Goal: Task Accomplishment & Management: Use online tool/utility

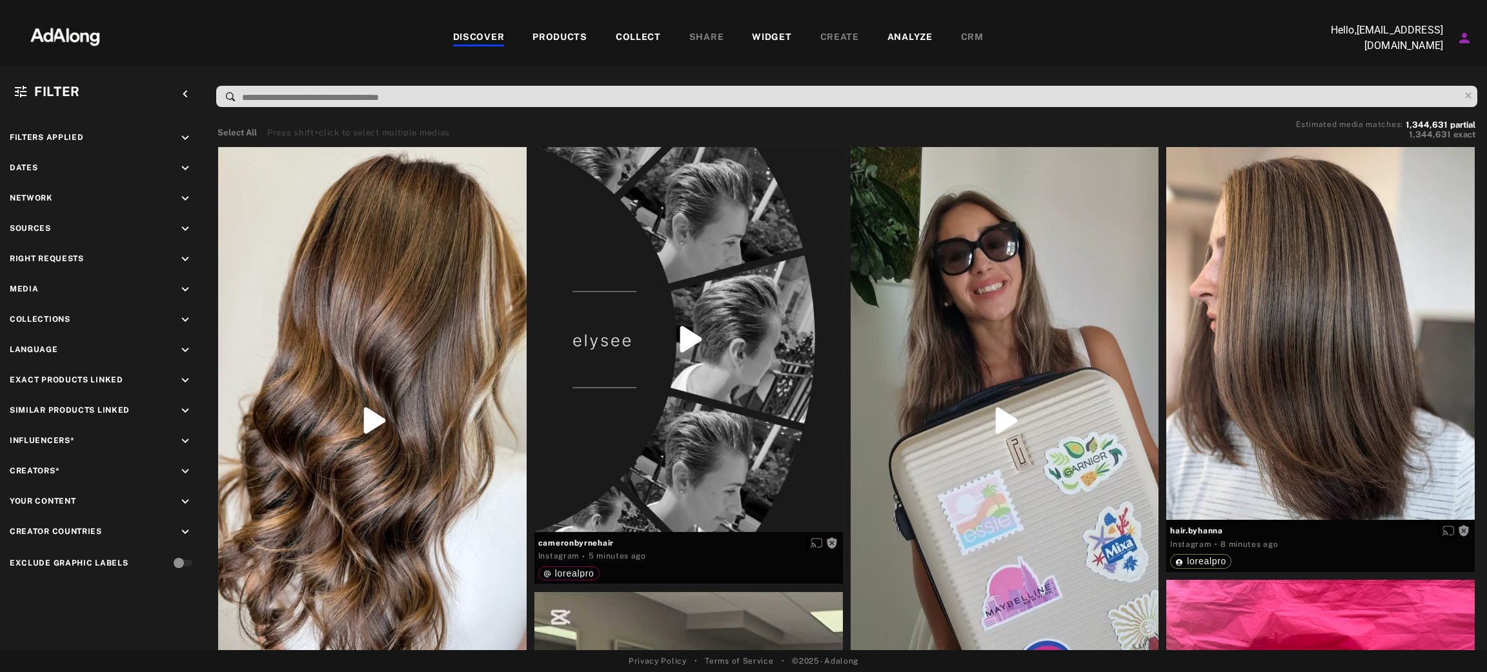
click at [764, 28] on div "DISCOVER PRODUCTS COLLECT SHARE WIDGET CREATE ANALYZE CRM" at bounding box center [718, 37] width 1192 height 43
click at [769, 37] on div "WIDGET" at bounding box center [771, 37] width 39 height 15
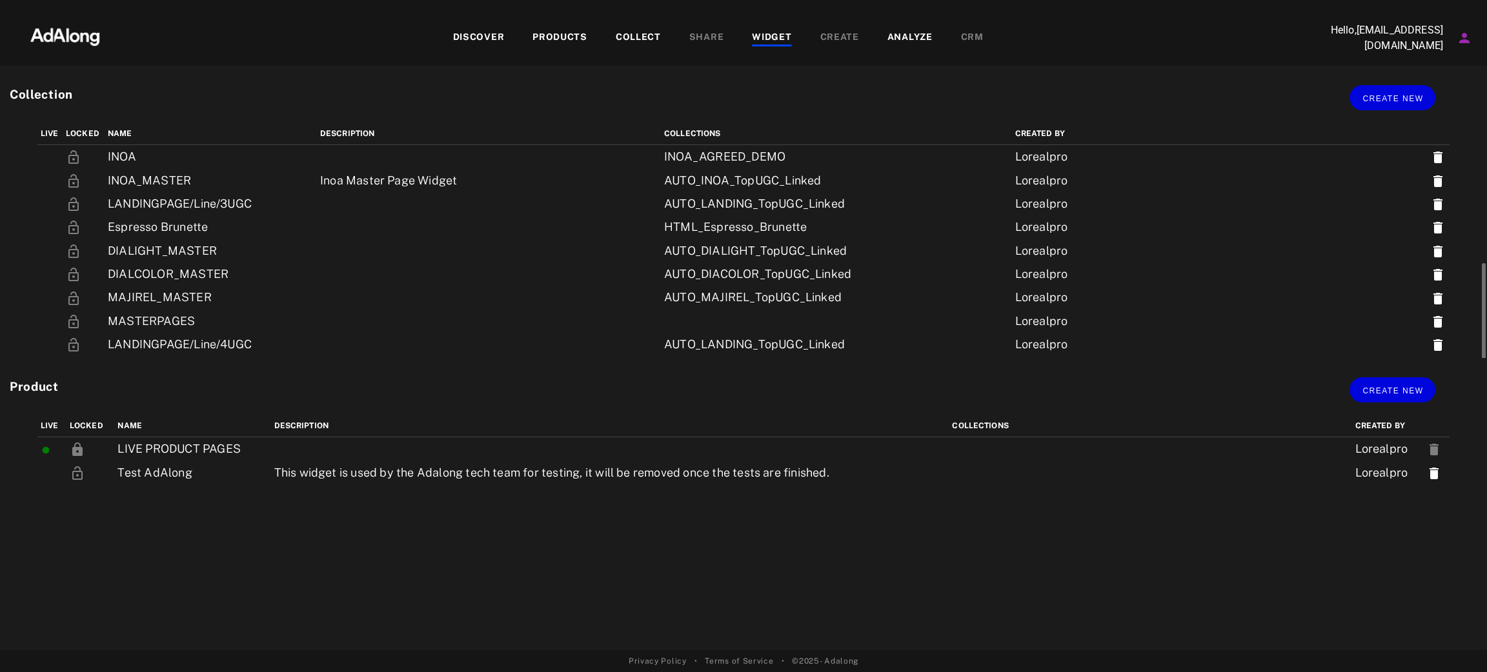
scroll to position [285, 0]
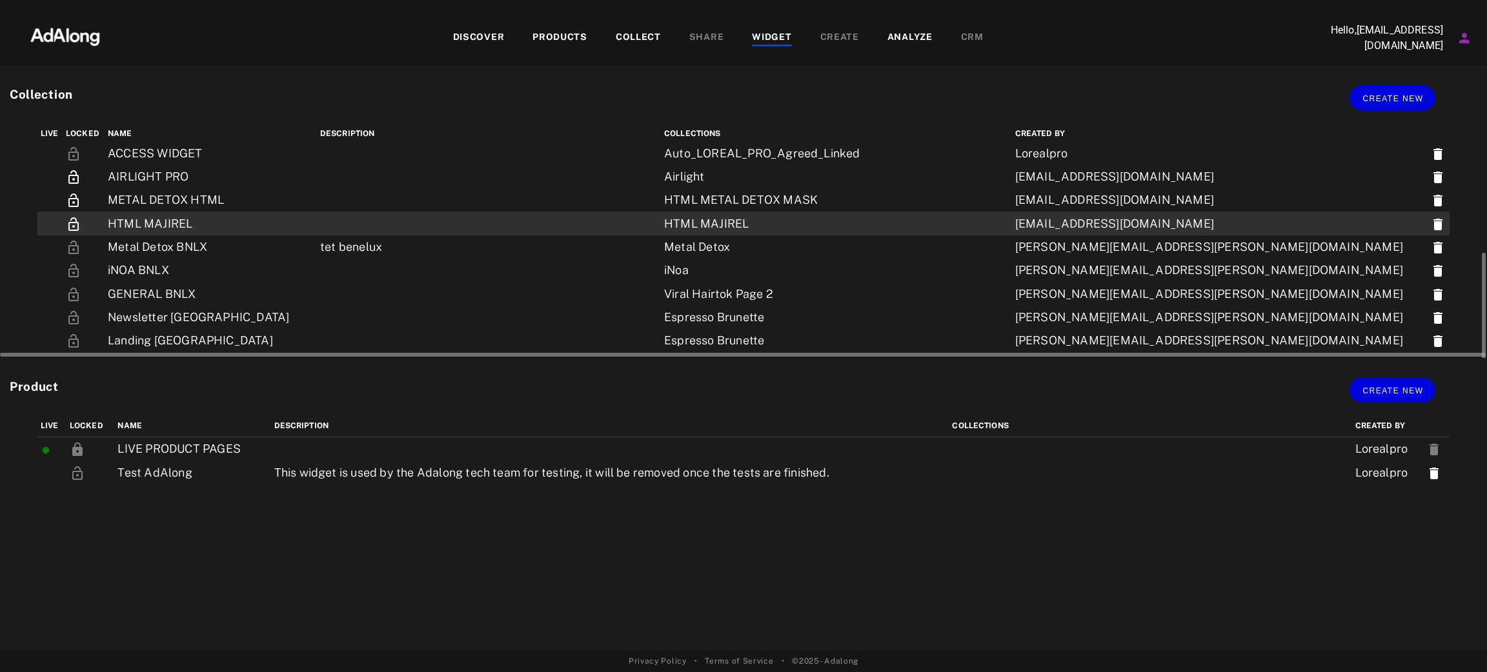
click at [196, 212] on td "HTML MAJIREL" at bounding box center [211, 223] width 212 height 23
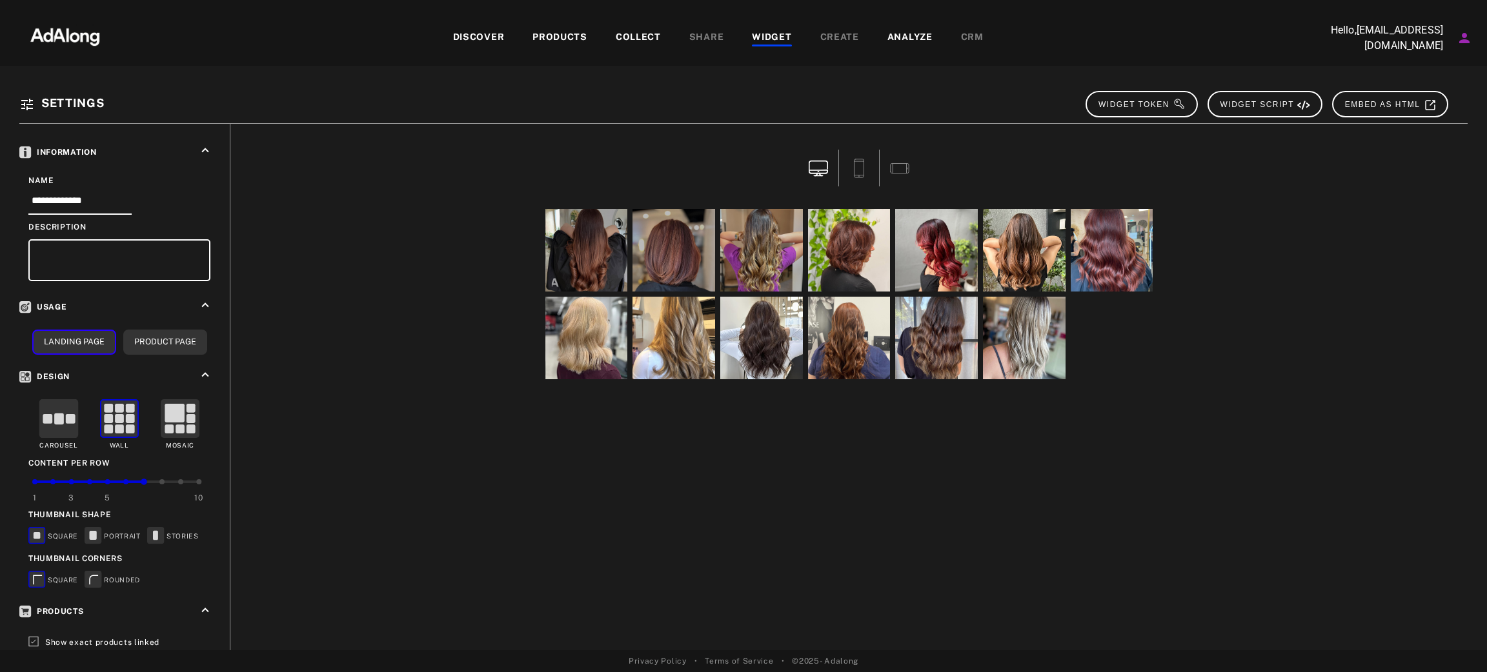
click at [771, 41] on div "WIDGET" at bounding box center [771, 37] width 39 height 15
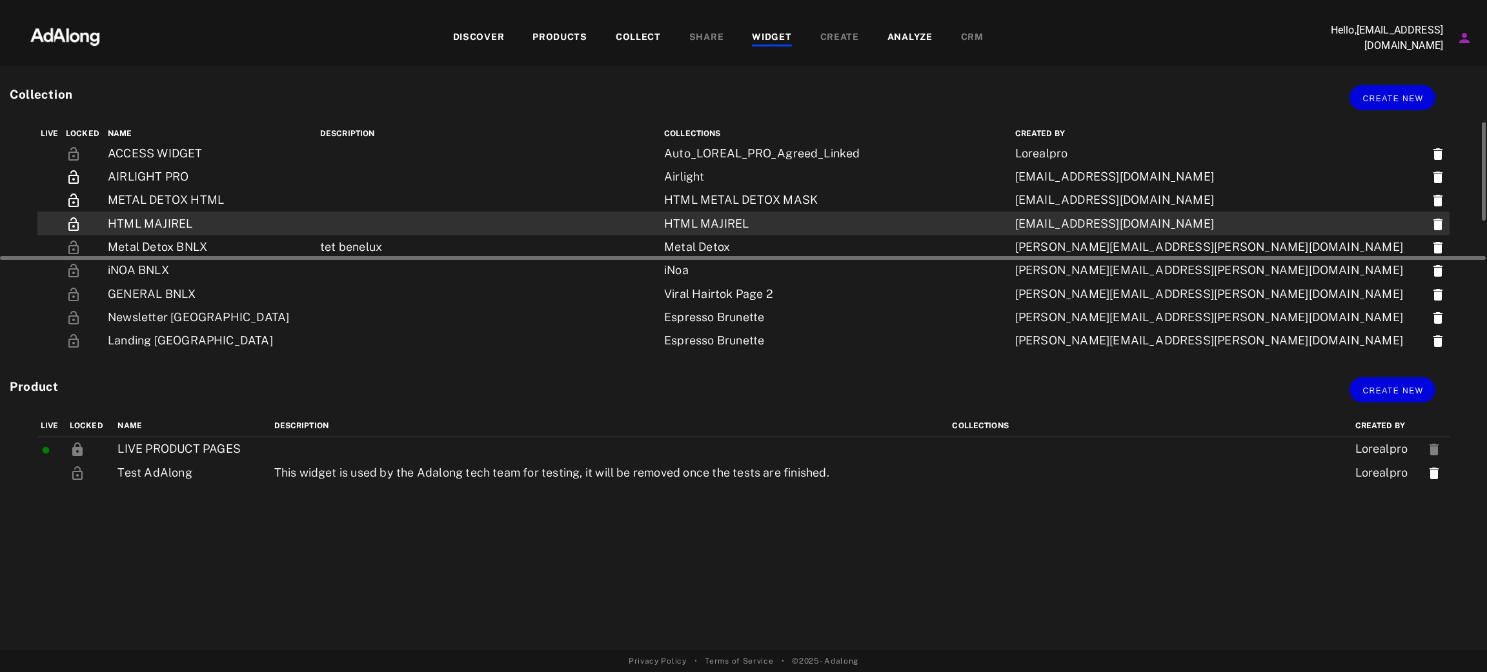
scroll to position [188, 0]
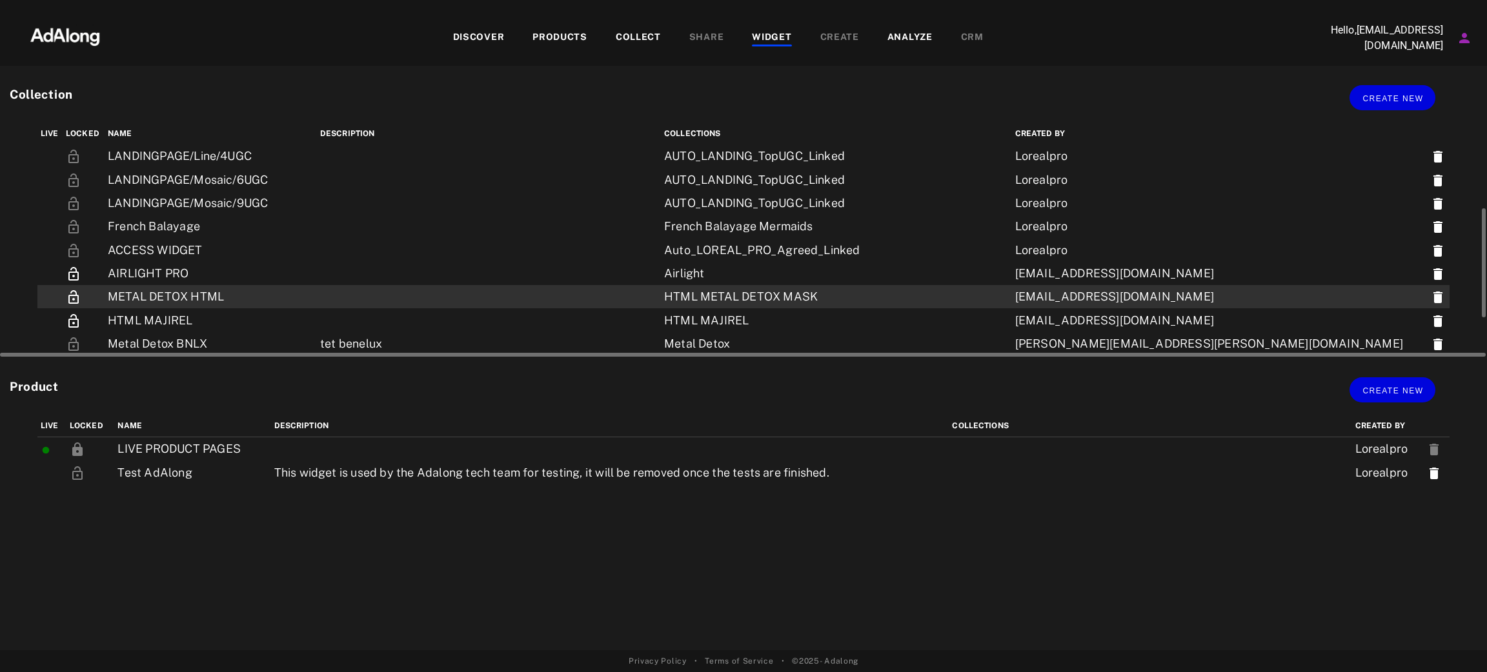
click at [187, 285] on td "METAL DETOX HTML" at bounding box center [211, 296] width 212 height 23
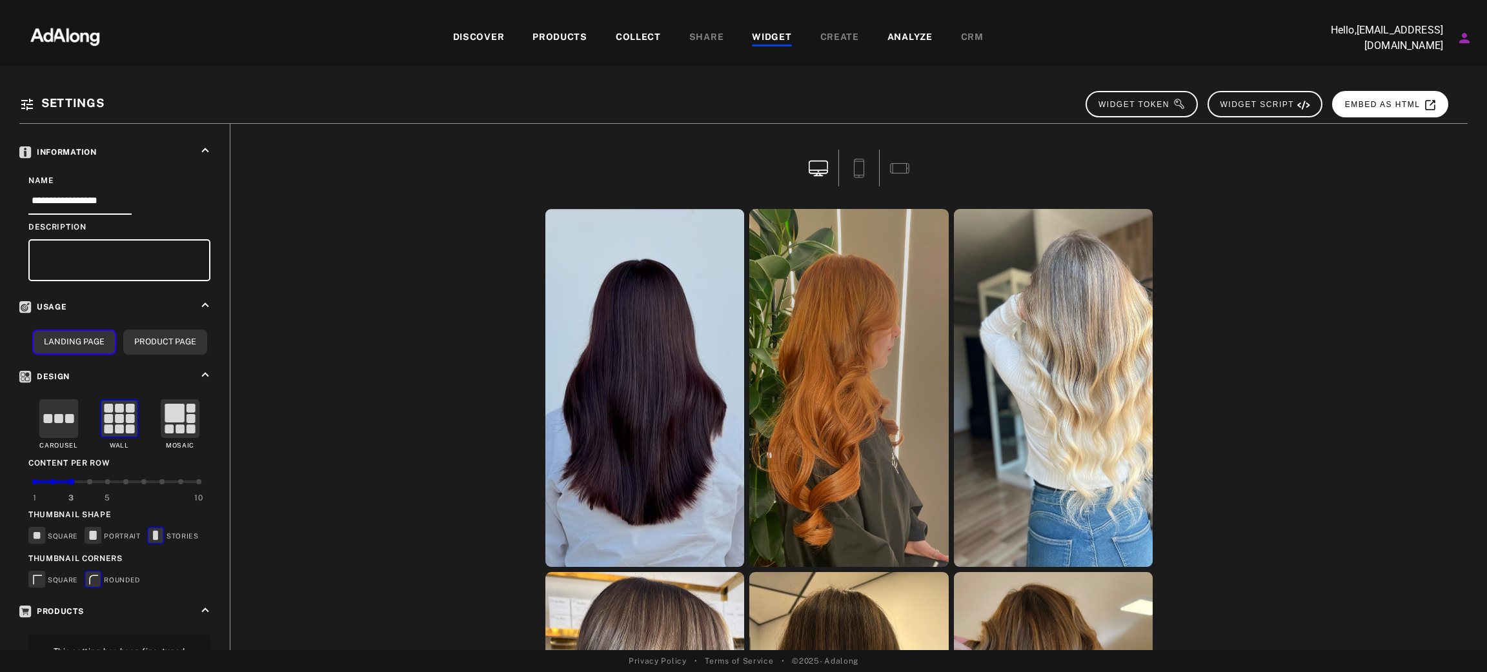
click at [1396, 97] on button "EMBED AS HTML" at bounding box center [1390, 104] width 116 height 26
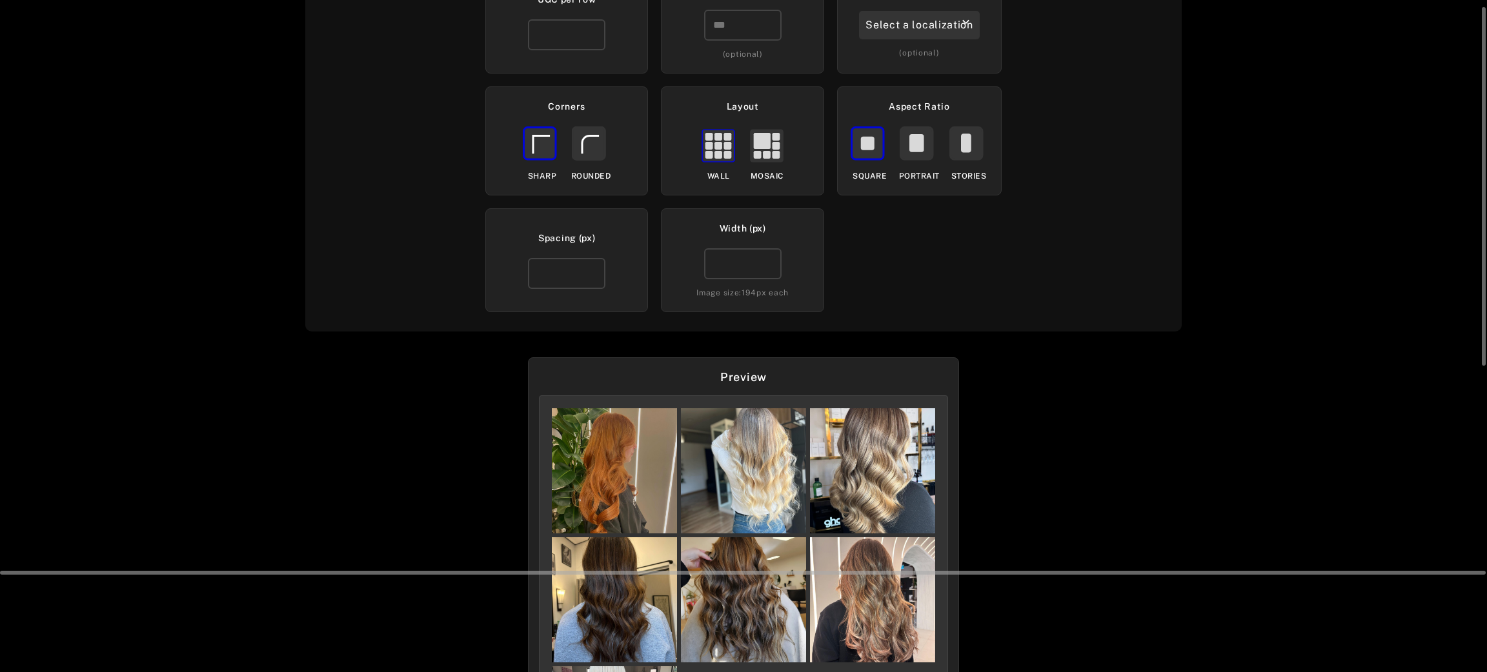
scroll to position [194, 0]
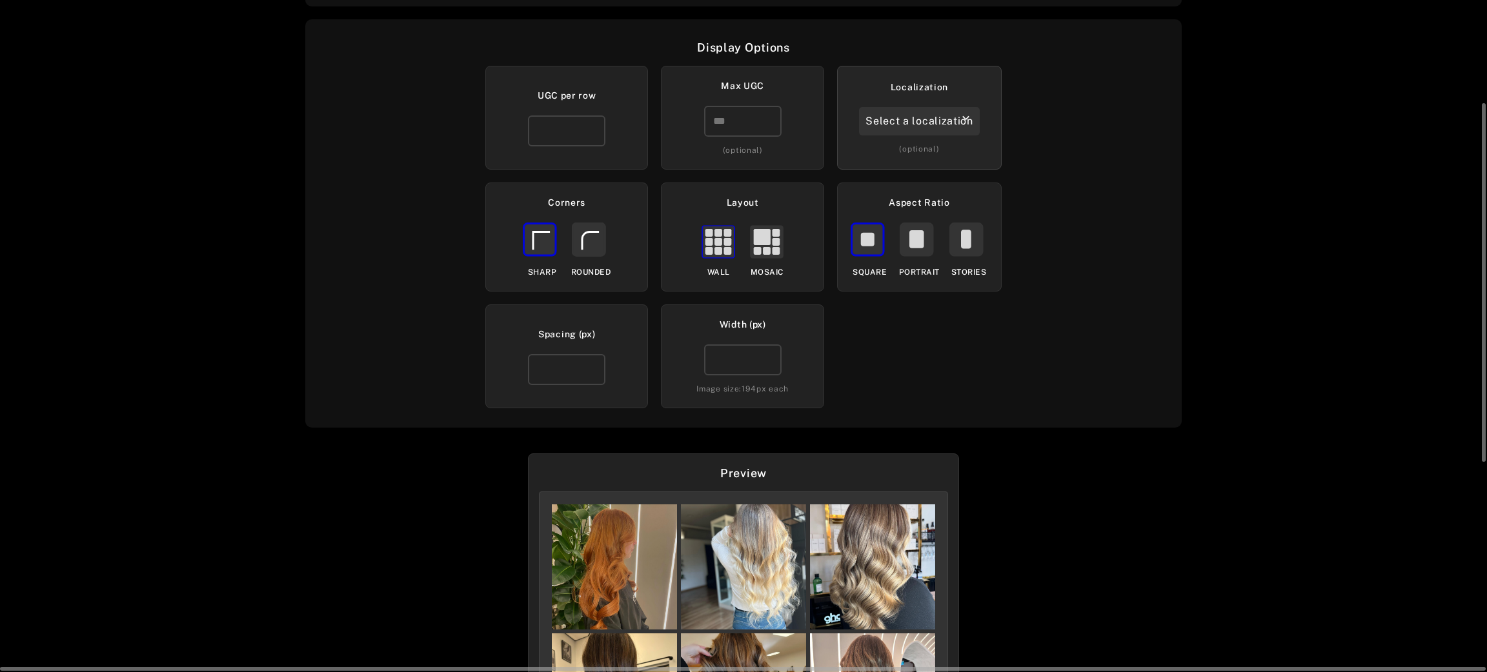
click at [911, 123] on div "Select a localization" at bounding box center [919, 121] width 121 height 28
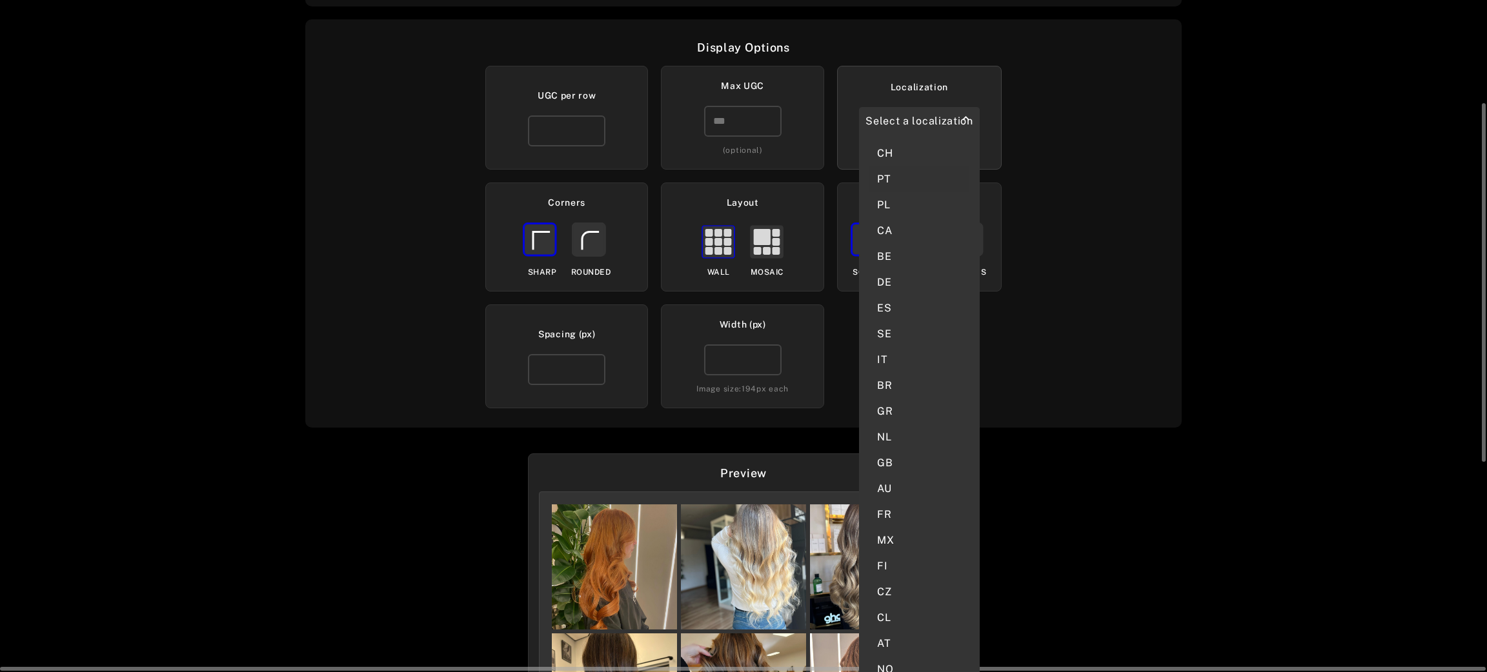
click at [889, 166] on div "PT" at bounding box center [919, 179] width 100 height 26
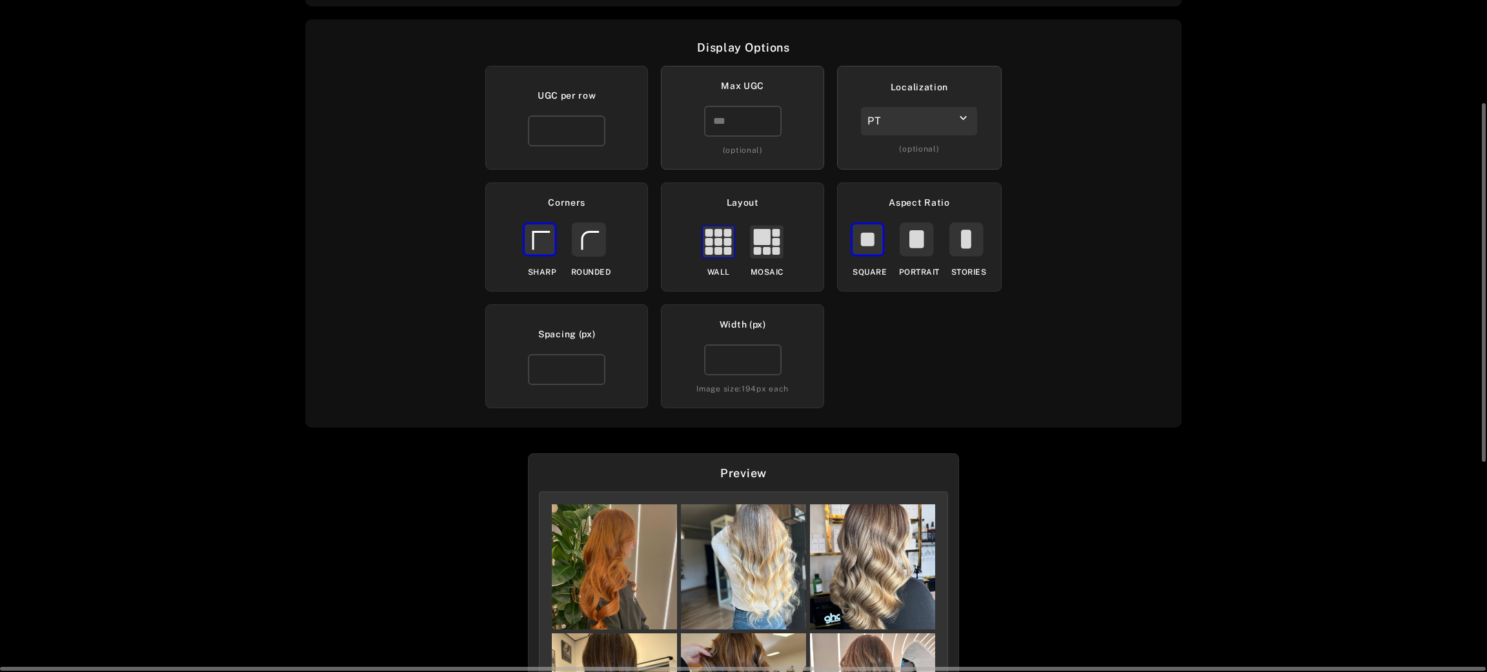
click at [730, 104] on div "Max UGC (optional)" at bounding box center [742, 118] width 163 height 104
click at [730, 108] on input "number" at bounding box center [742, 121] width 77 height 31
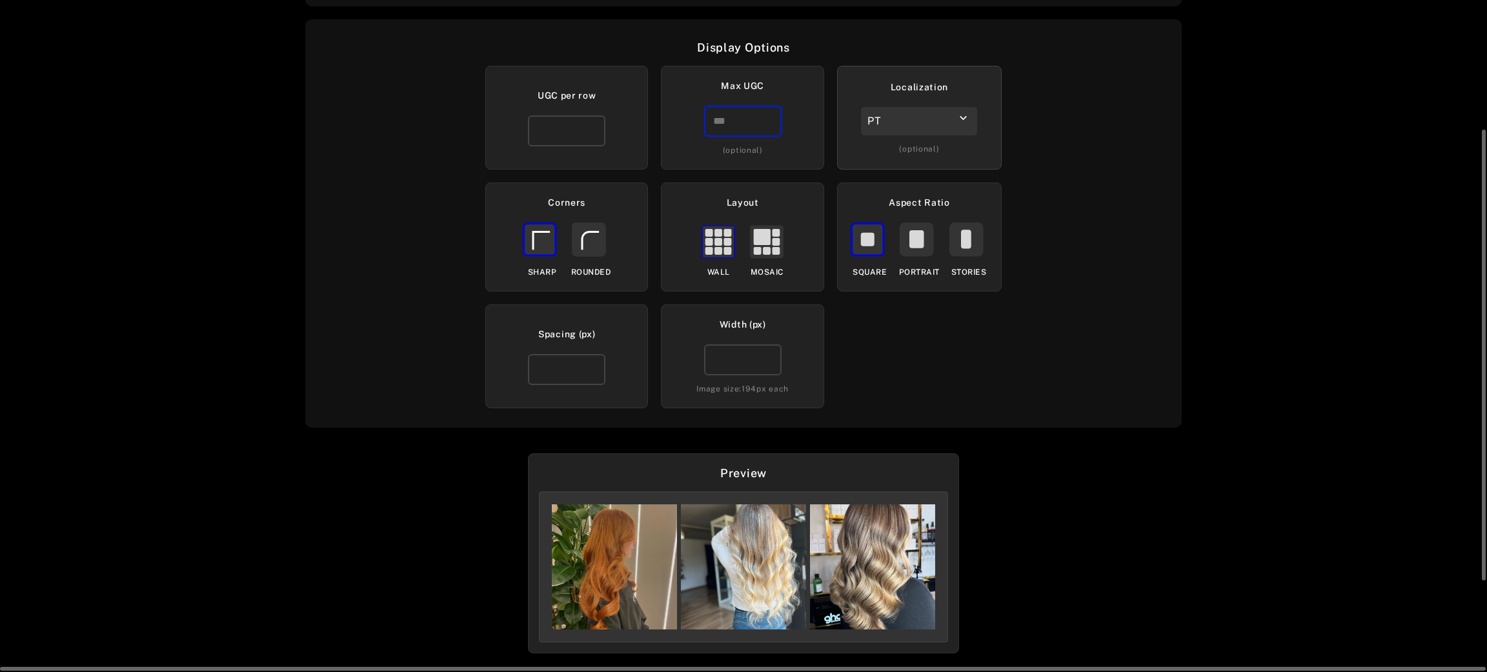
type input "*"
click at [1014, 431] on div "Embed your UGC gallery Widget: METAL DETOX HTML Loaded: 7 UGCs Display Options …" at bounding box center [743, 336] width 1487 height 672
click at [969, 240] on icon at bounding box center [966, 239] width 10 height 19
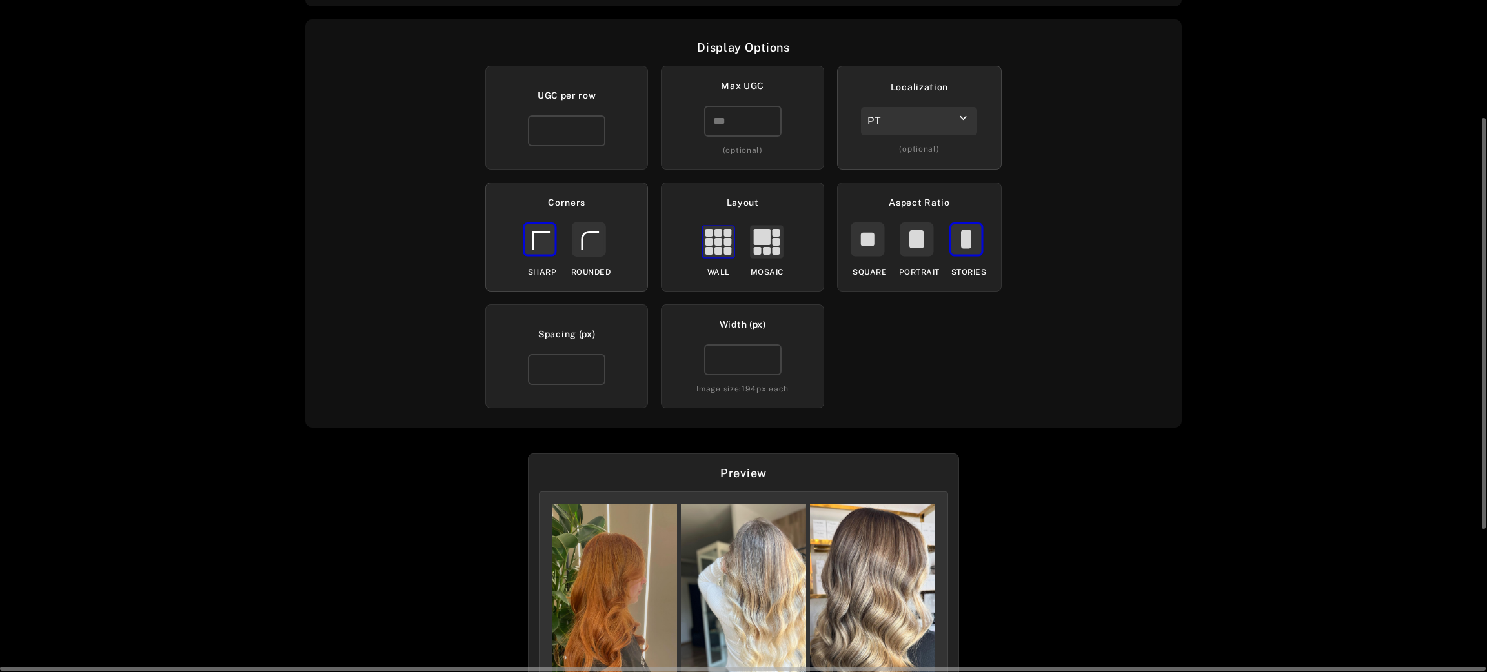
click at [586, 250] on rect at bounding box center [588, 239] width 32 height 32
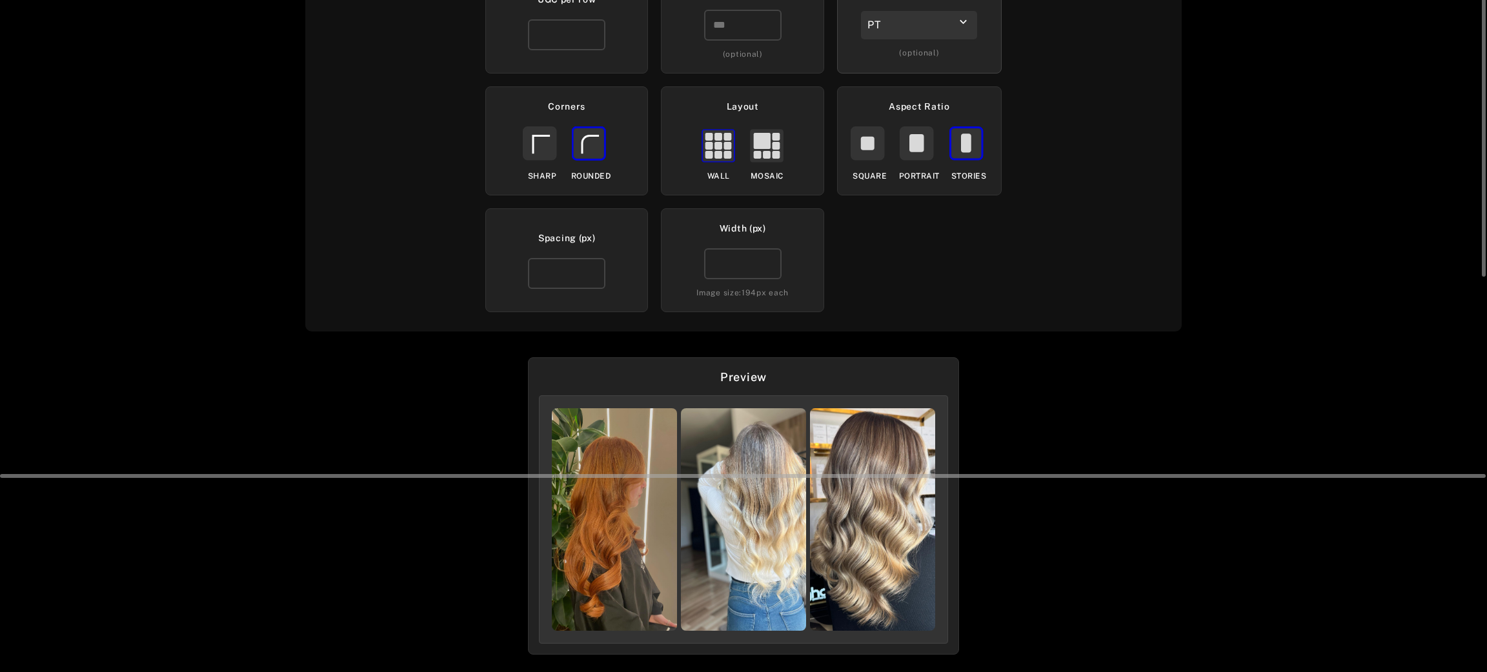
scroll to position [97, 0]
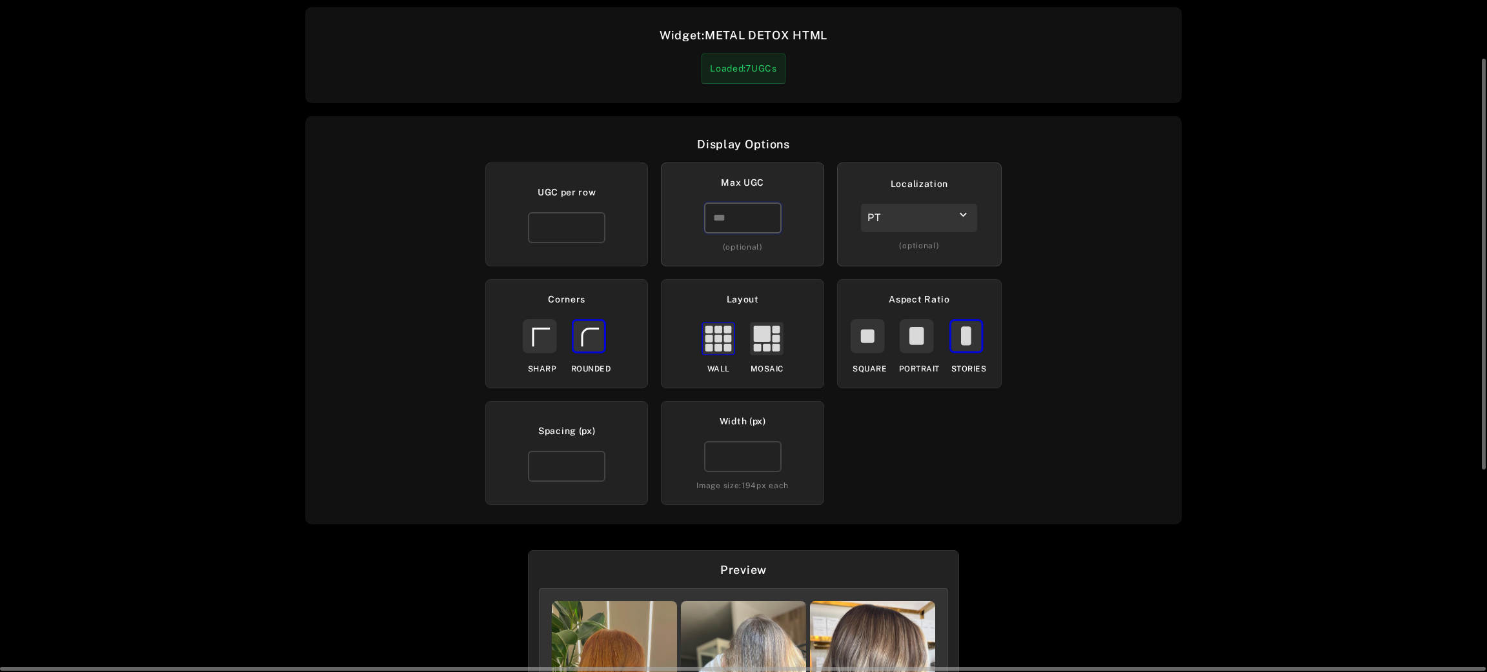
click at [752, 228] on input "*" at bounding box center [742, 218] width 77 height 31
type input "*"
click at [752, 228] on input "*" at bounding box center [742, 218] width 77 height 31
type input "*"
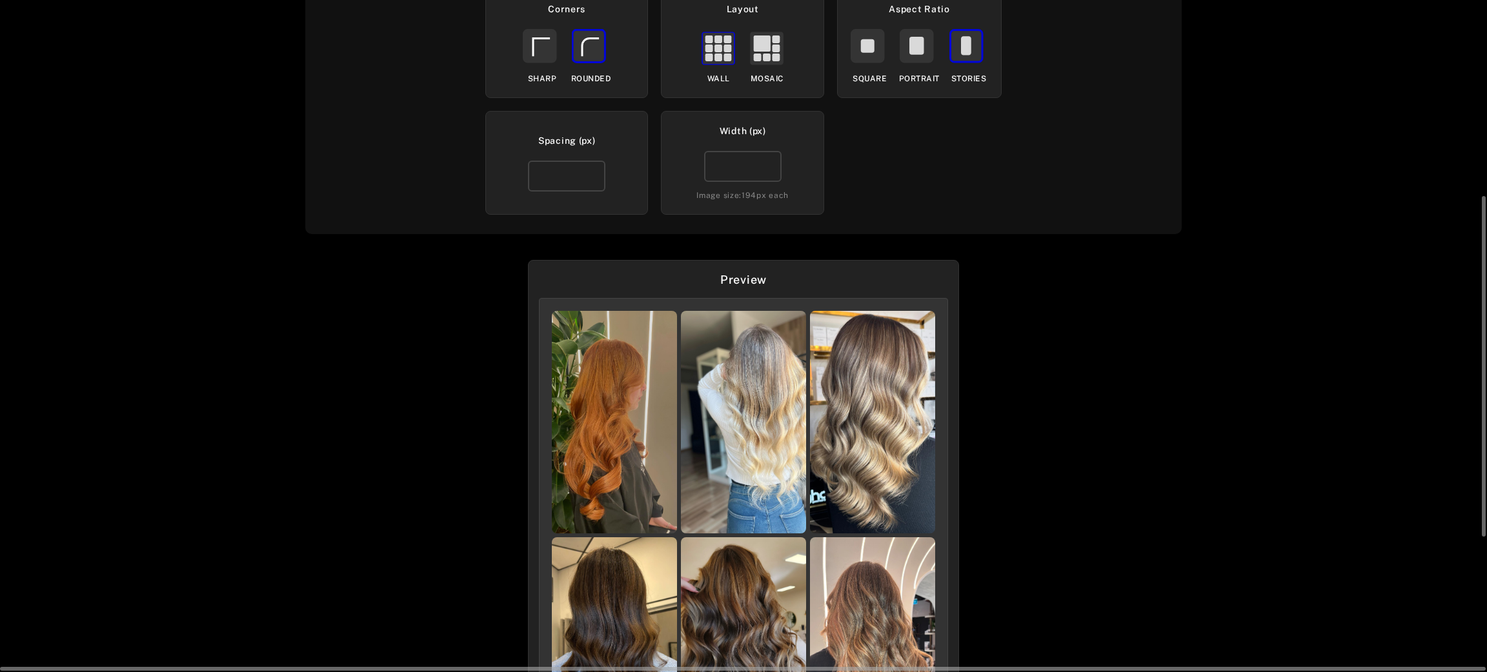
scroll to position [652, 0]
